Goal: Task Accomplishment & Management: Complete application form

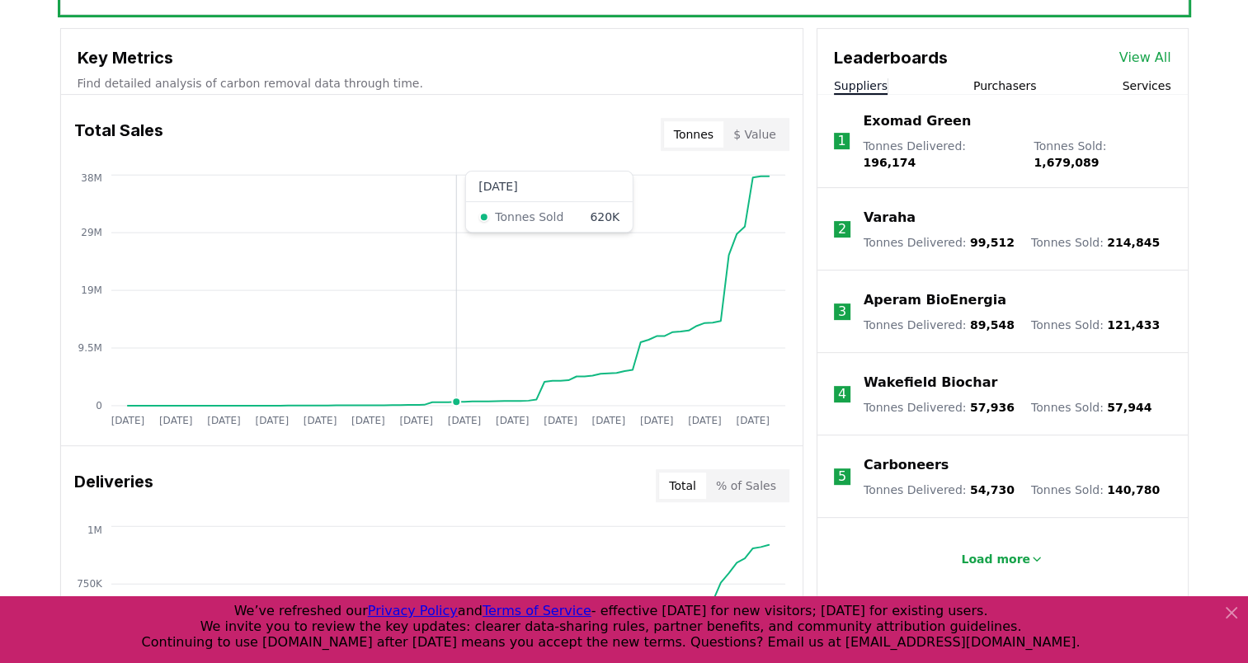
scroll to position [412, 0]
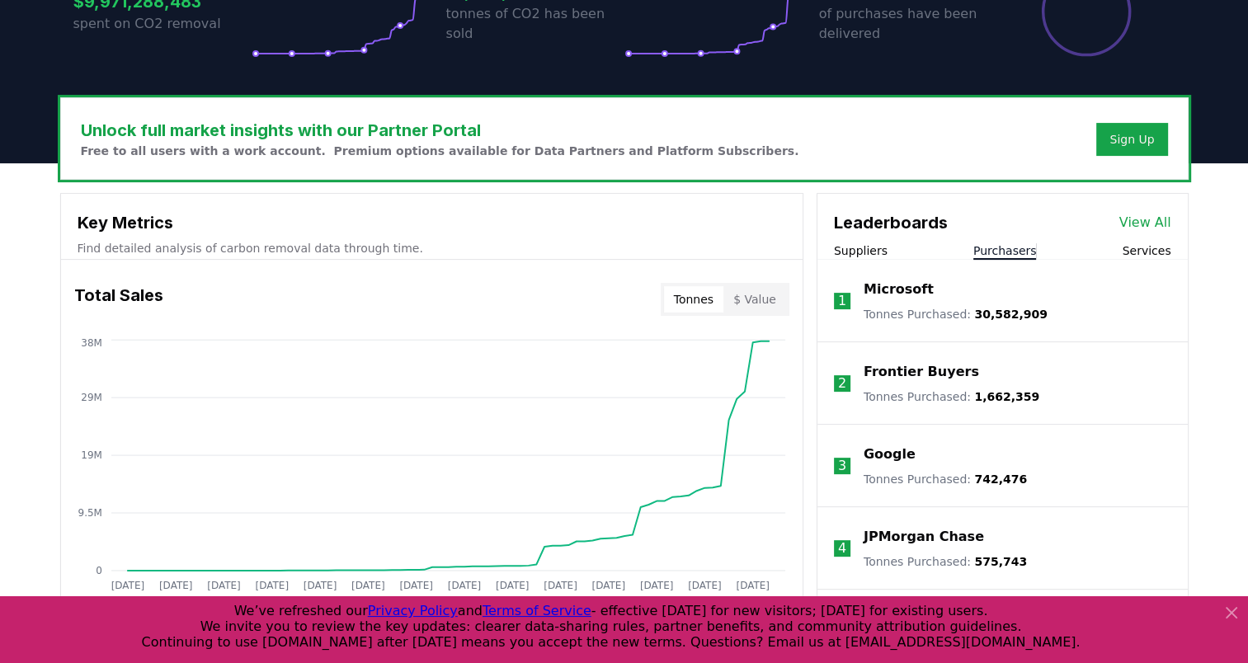
click at [1007, 247] on button "Purchasers" at bounding box center [1005, 250] width 64 height 16
click at [911, 290] on p "Microsoft" at bounding box center [898, 290] width 70 height 20
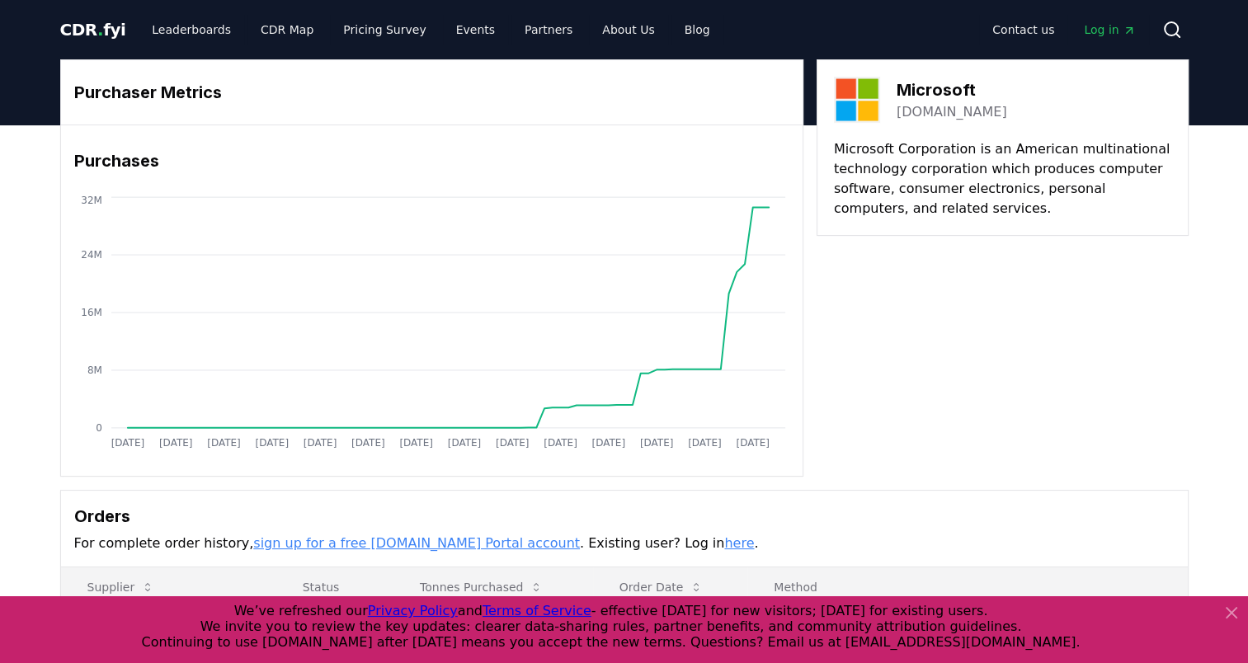
click at [1228, 610] on icon at bounding box center [1231, 613] width 10 height 10
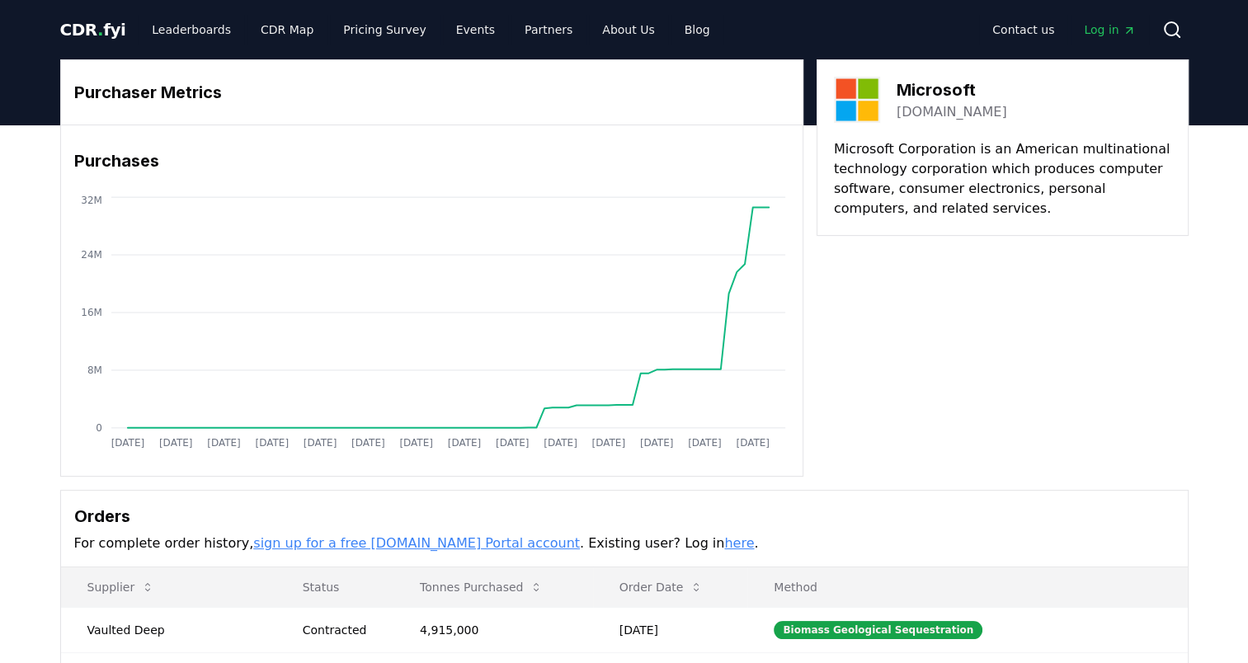
click at [409, 544] on link "sign up for a free CDR.fyi Portal account" at bounding box center [416, 543] width 327 height 16
